Goal: Check status: Check status

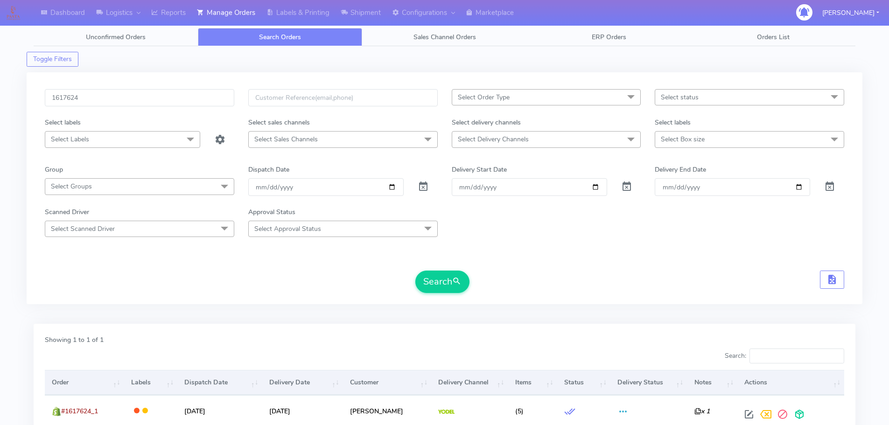
click at [206, 104] on input "1617624" at bounding box center [139, 97] width 189 height 17
click at [415, 271] on button "Search" at bounding box center [442, 282] width 54 height 22
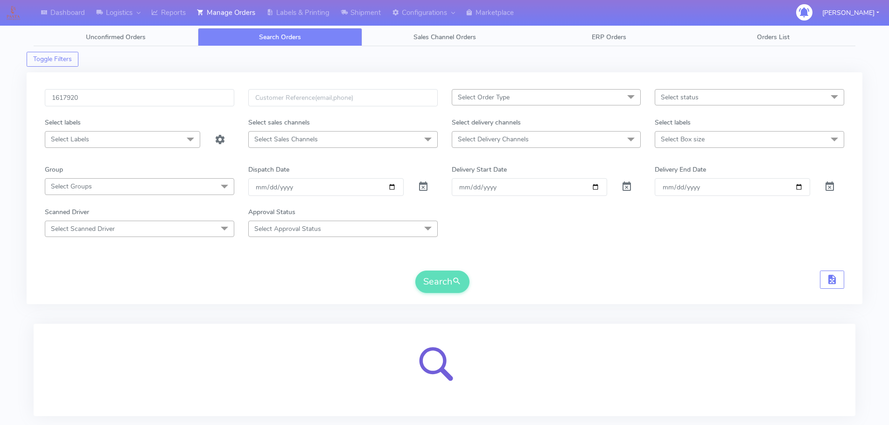
type input "1617920"
click at [224, 79] on div "1617920 Select Order Type Select All MEALS ATAVI One Off Pasta Club Gift Kit Ev…" at bounding box center [444, 188] width 835 height 232
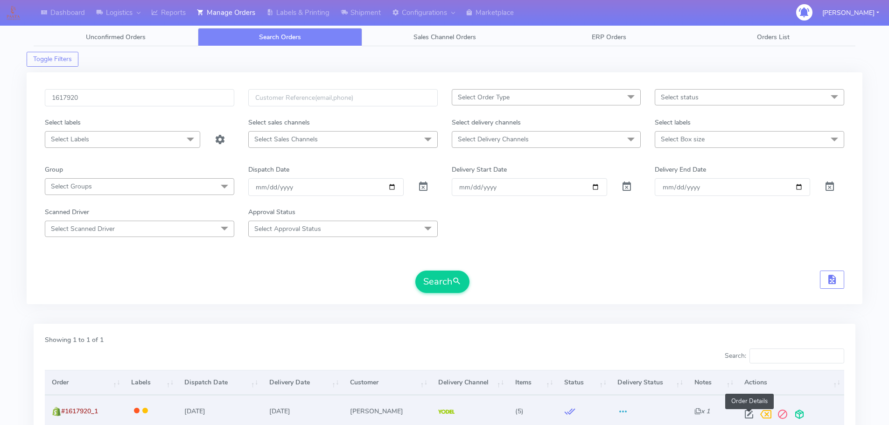
click at [750, 413] on span at bounding box center [748, 416] width 17 height 9
select select "5"
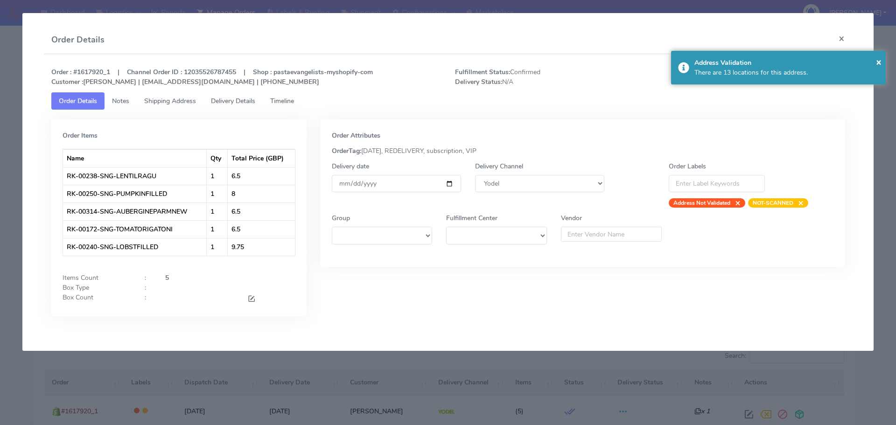
click at [295, 92] on link "Timeline" at bounding box center [282, 100] width 39 height 17
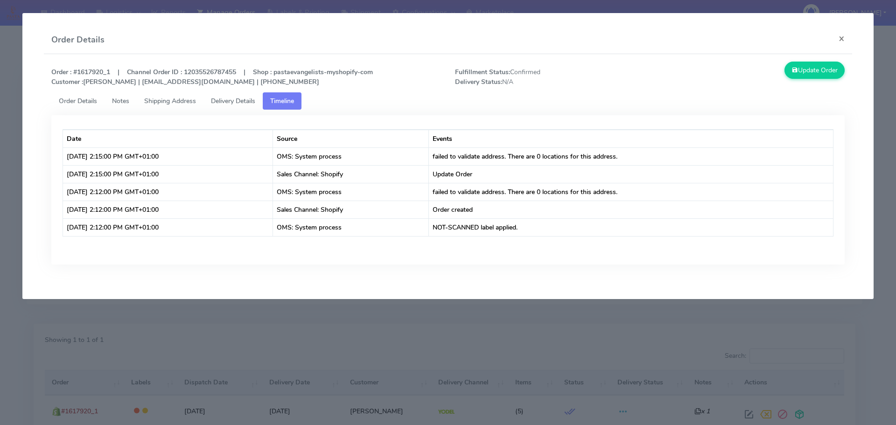
click at [68, 101] on span "Order Details" at bounding box center [78, 101] width 38 height 9
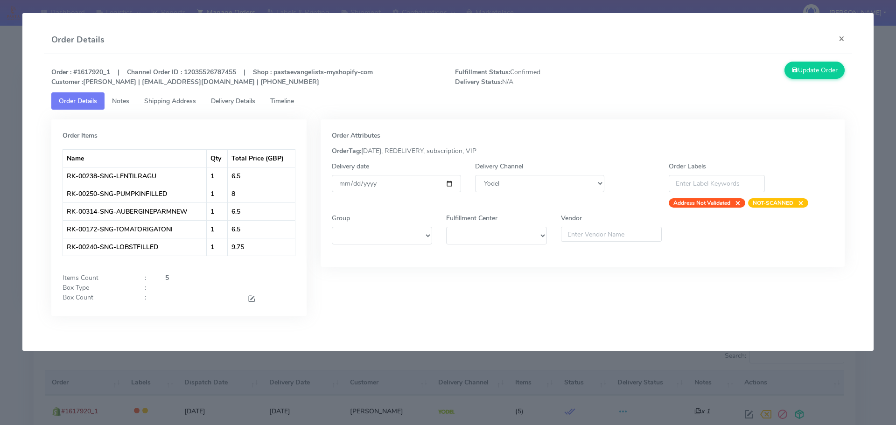
click at [292, 102] on span "Timeline" at bounding box center [282, 101] width 24 height 9
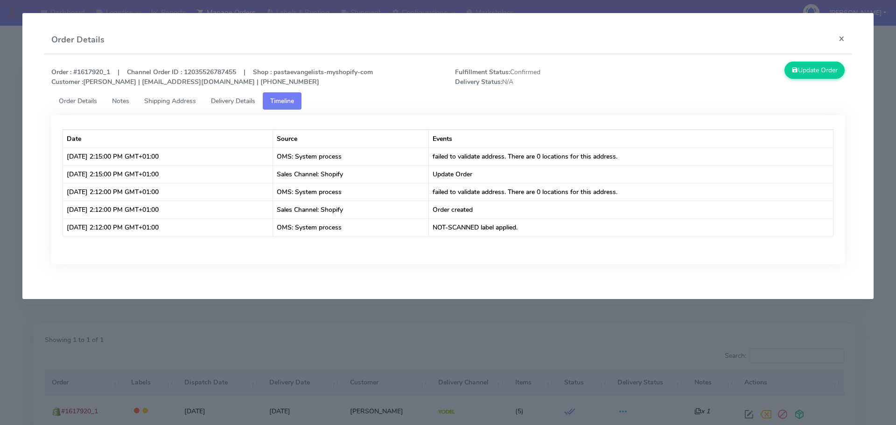
click at [312, 324] on modal-container "Order Details × Order : #1617920_1 | Channel Order ID : 12035526787455 | Shop :…" at bounding box center [448, 212] width 896 height 425
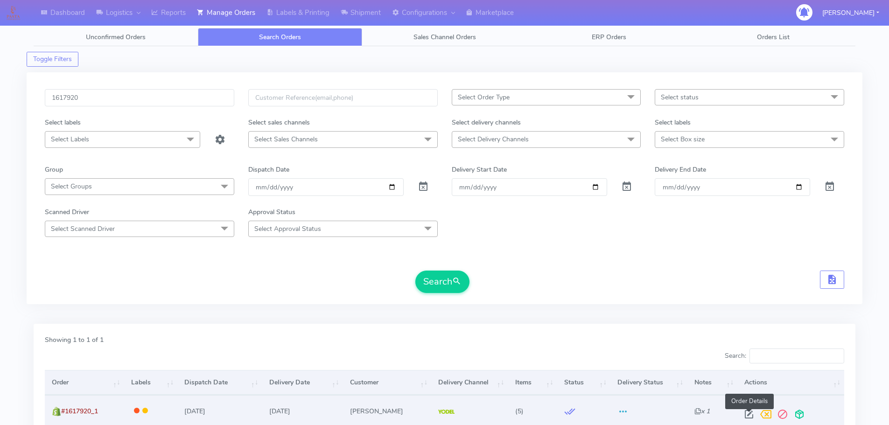
click at [749, 417] on span at bounding box center [748, 416] width 17 height 9
select select "5"
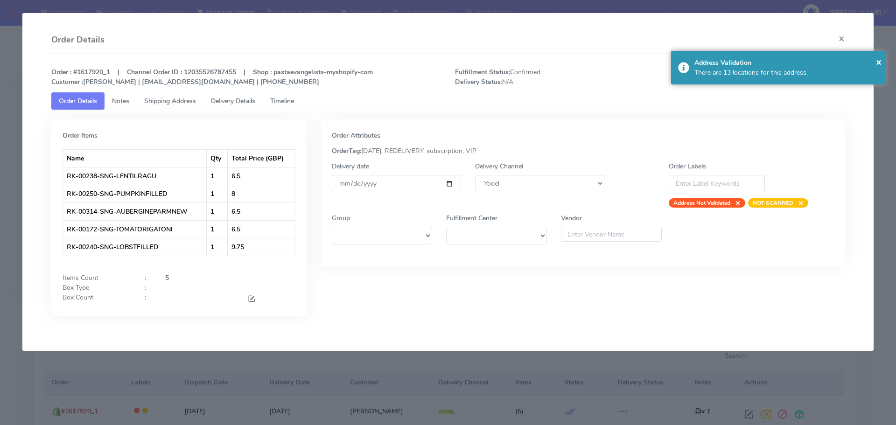
click at [281, 96] on link "Timeline" at bounding box center [282, 100] width 39 height 17
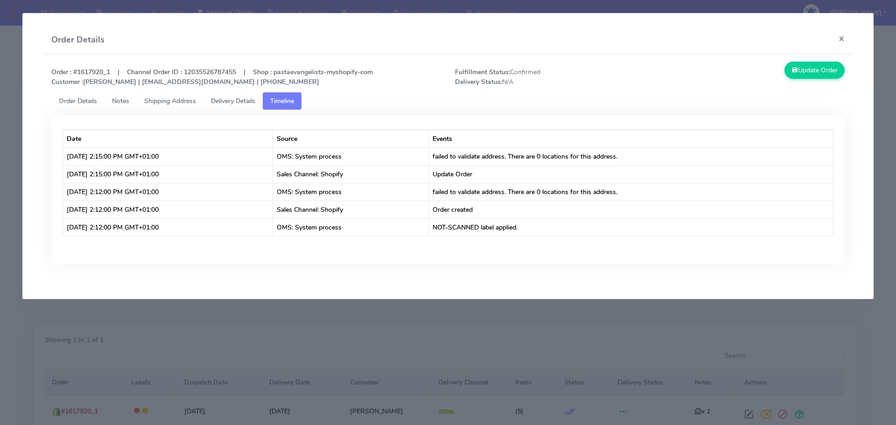
click at [74, 100] on span "Order Details" at bounding box center [78, 101] width 38 height 9
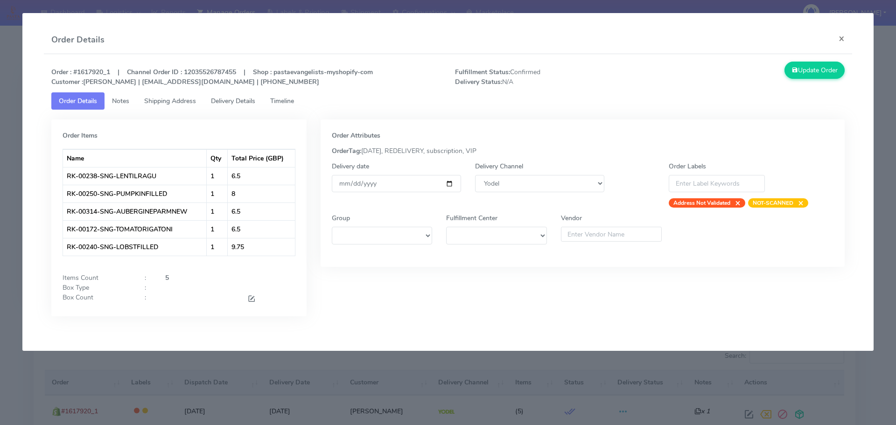
click at [686, 207] on div "Address Not Validated ×" at bounding box center [706, 202] width 77 height 9
copy strong "Address Not Validated"
click at [181, 95] on link "Shipping Address" at bounding box center [170, 100] width 67 height 17
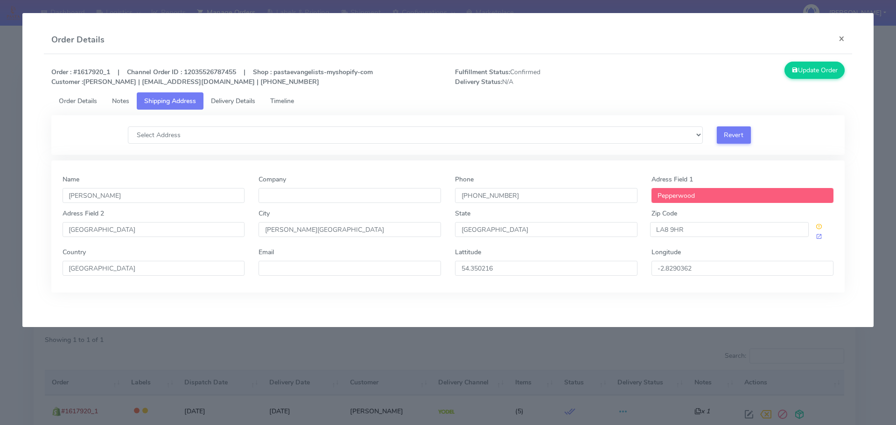
click at [707, 56] on div "Order : #1617920_1 | Channel Order ID : 12035526787455 | Shop : pastaevangelist…" at bounding box center [448, 184] width 808 height 260
